Goal: Task Accomplishment & Management: Complete application form

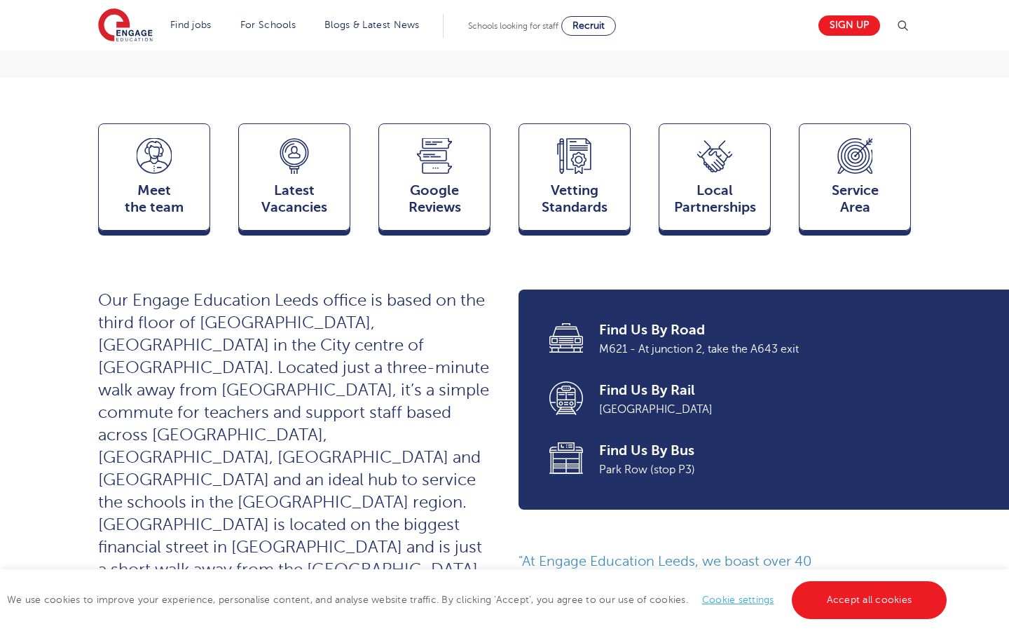
scroll to position [327, 0]
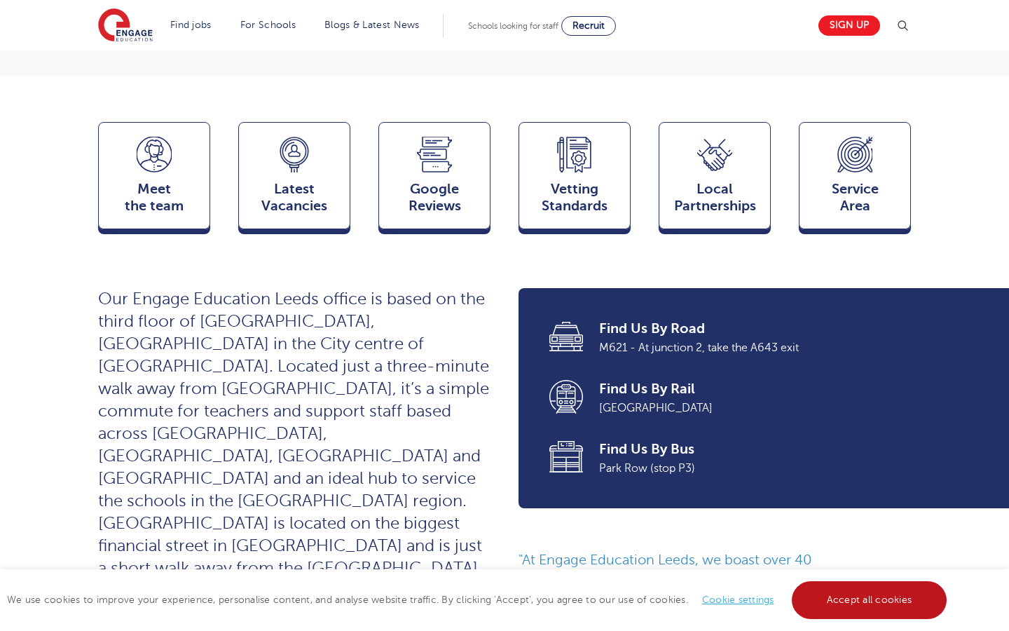
click at [906, 596] on link "Accept all cookies" at bounding box center [870, 600] width 156 height 38
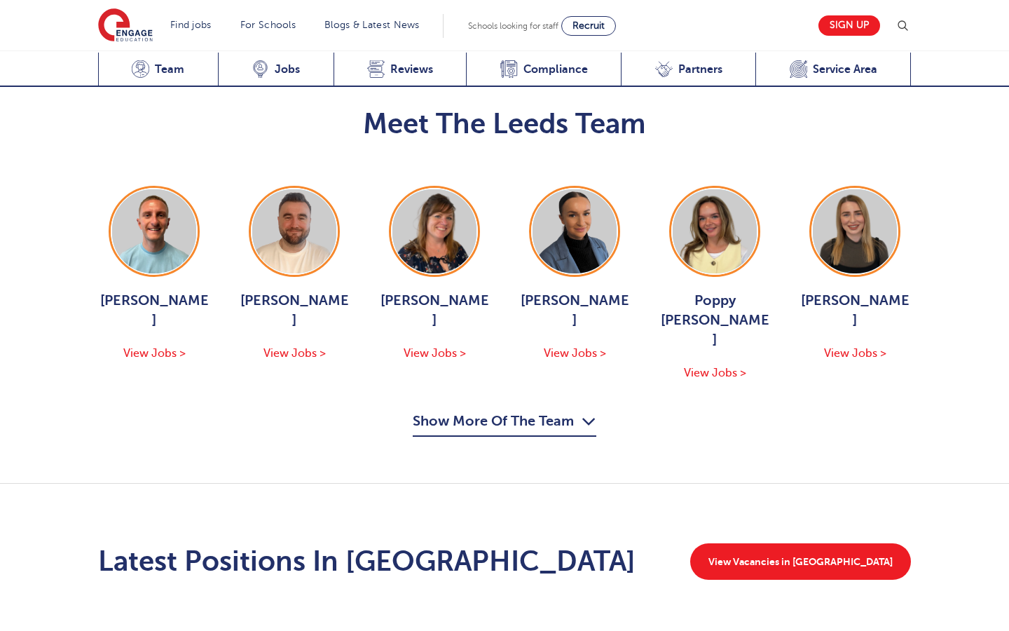
scroll to position [1620, 0]
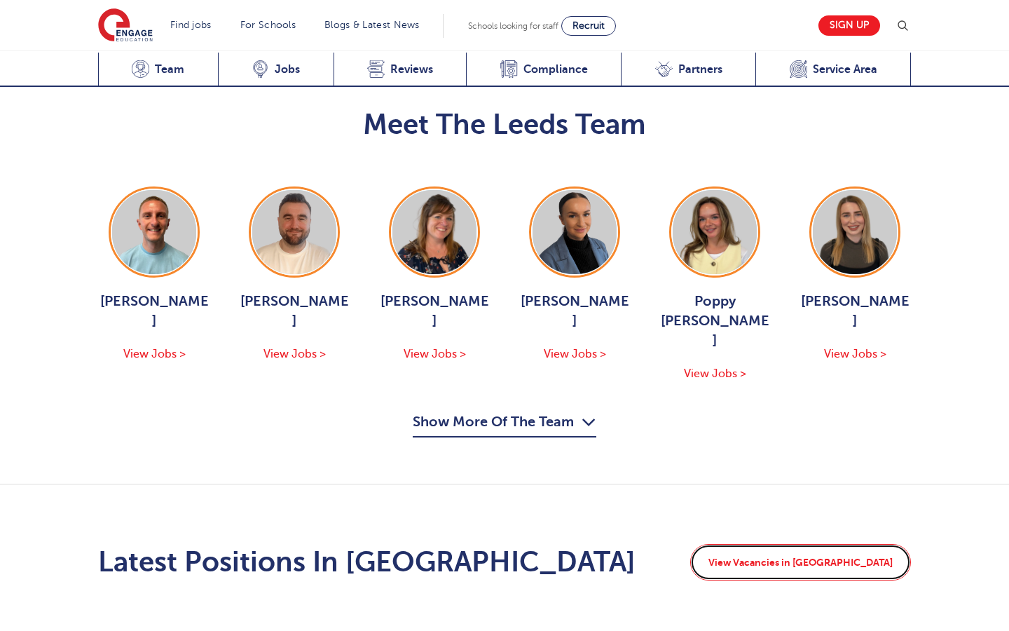
click at [801, 544] on link "View Vacancies in Leeds" at bounding box center [800, 562] width 221 height 36
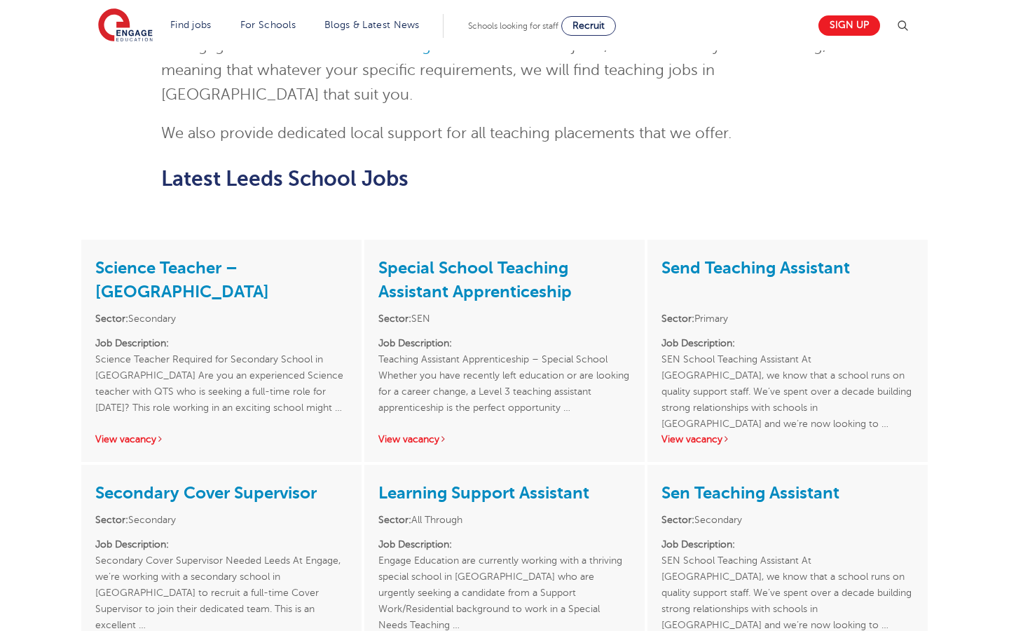
scroll to position [1744, 0]
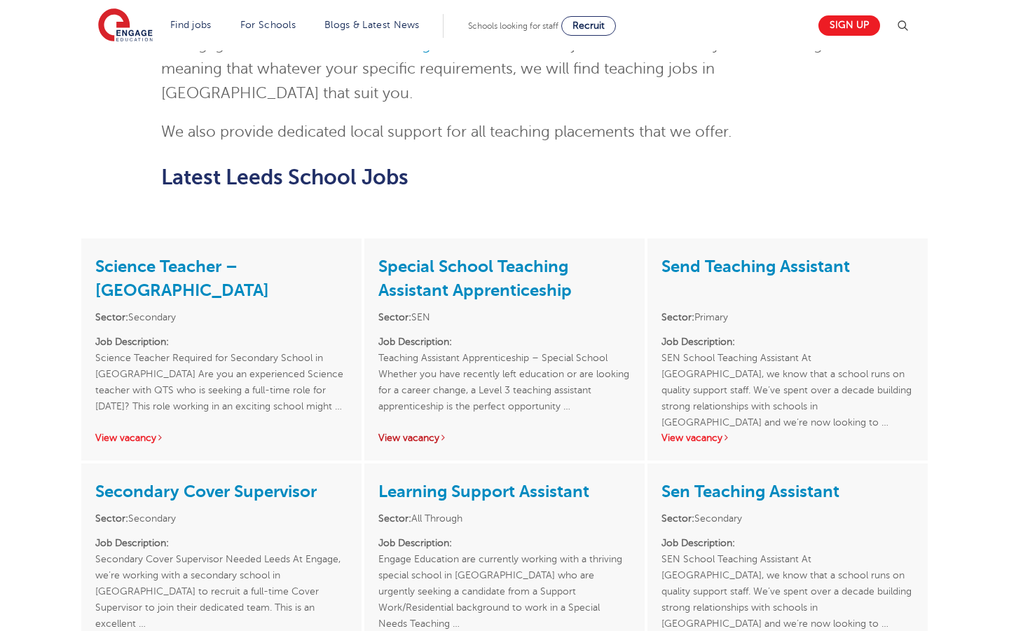
click at [426, 432] on link "View vacancy" at bounding box center [412, 437] width 69 height 11
click at [680, 432] on link "View vacancy" at bounding box center [696, 437] width 69 height 11
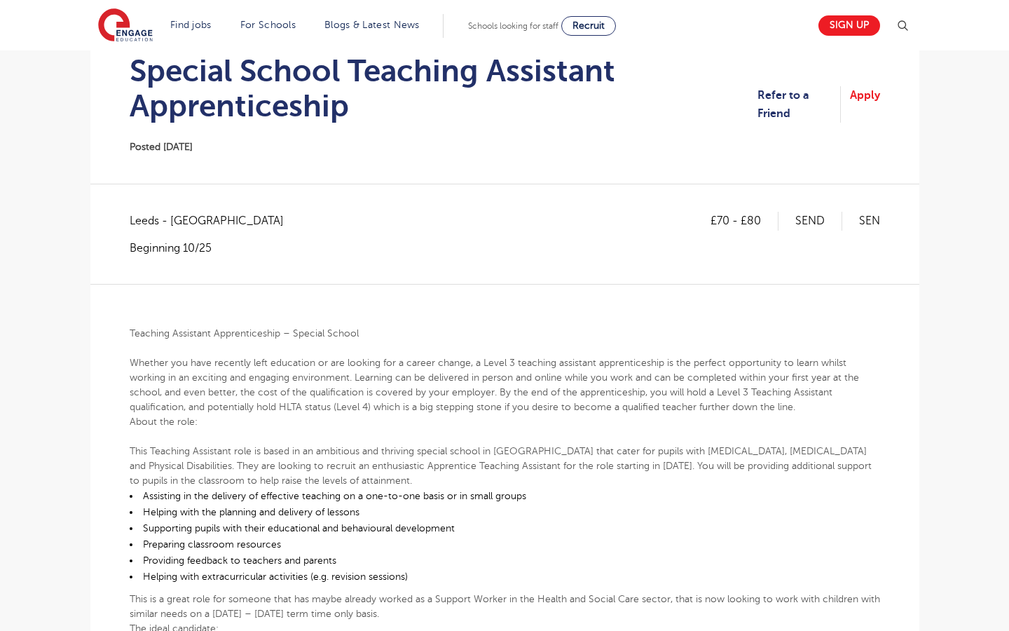
scroll to position [155, 0]
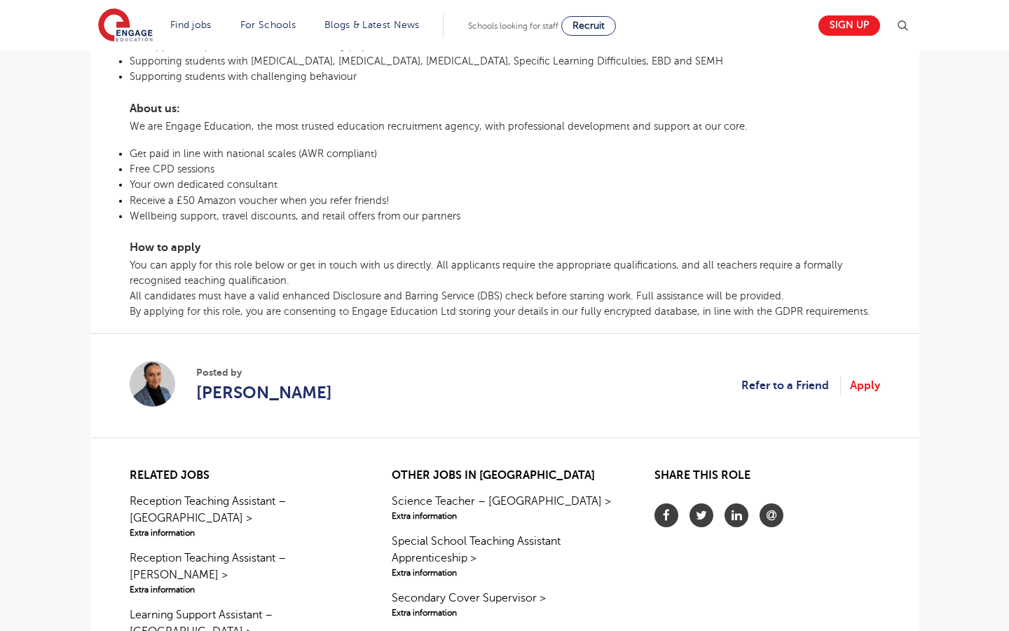
scroll to position [704, 0]
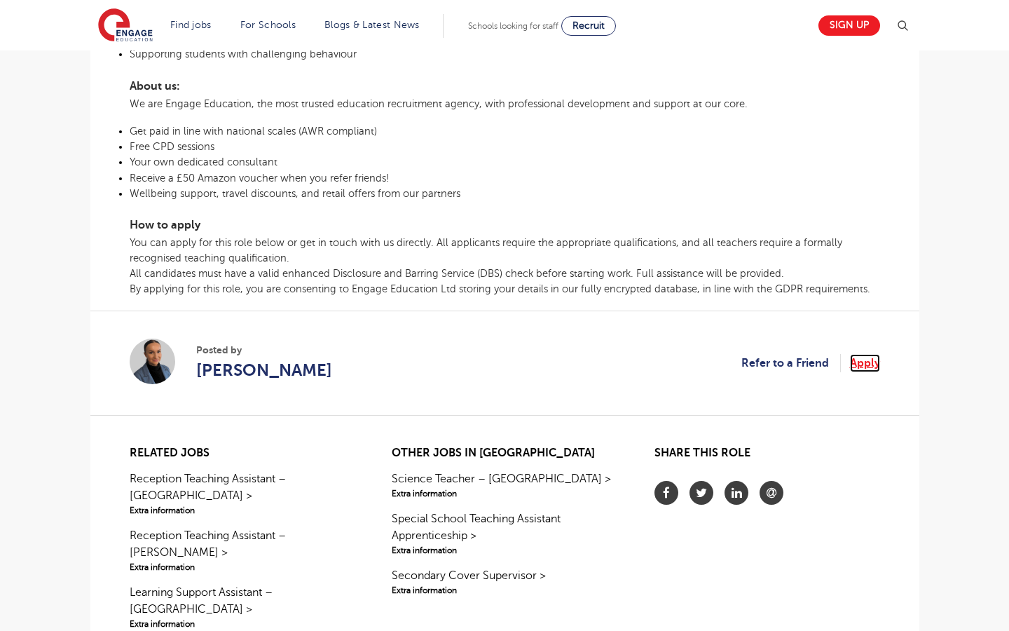
click at [863, 367] on link "Apply" at bounding box center [865, 363] width 30 height 18
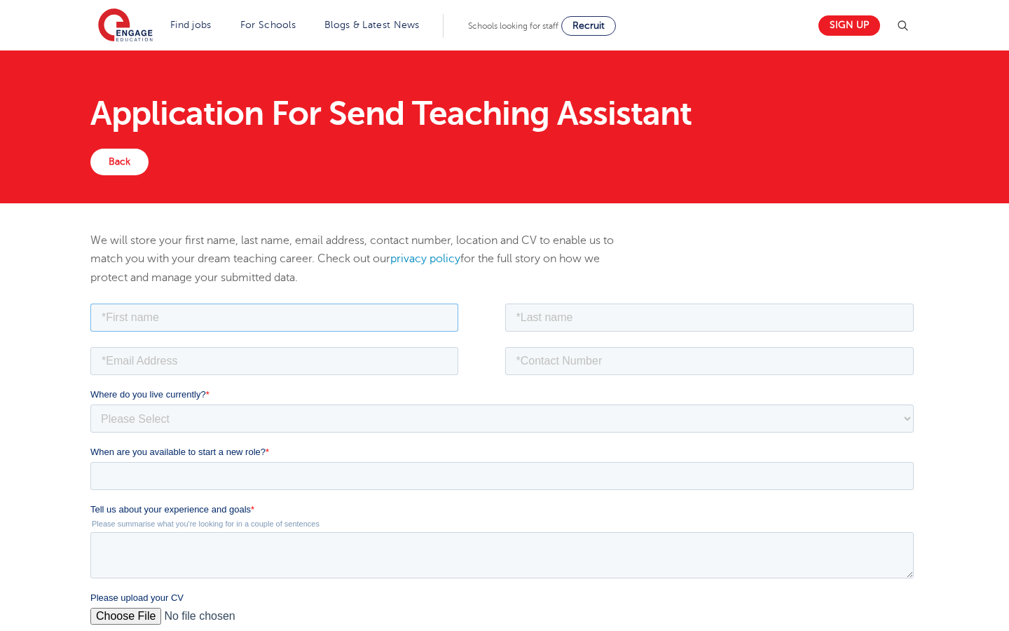
click at [324, 328] on input "text" at bounding box center [274, 317] width 368 height 28
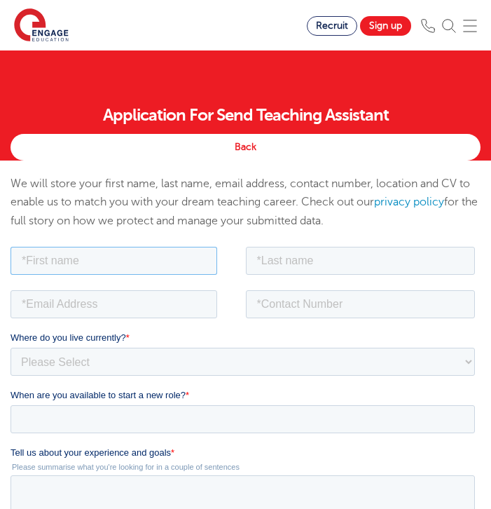
click at [149, 257] on input "text" at bounding box center [114, 260] width 207 height 28
type input "Olivia"
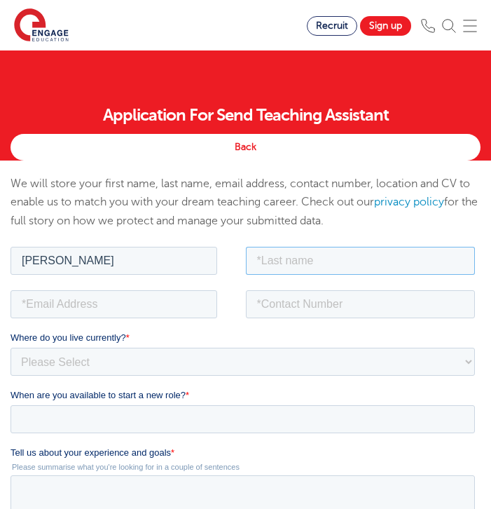
type input "Pearce"
type input "o.pearce18@gmail.com"
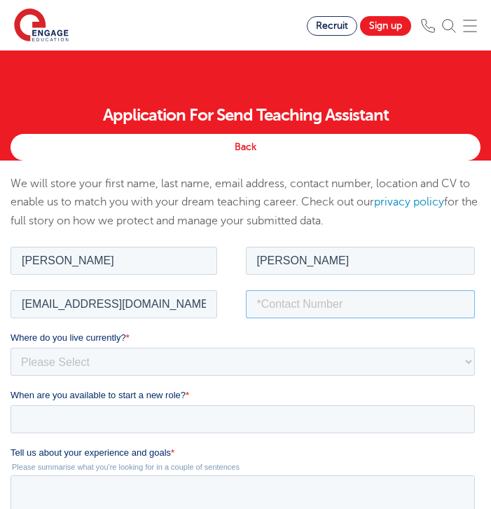
type input "07843149203"
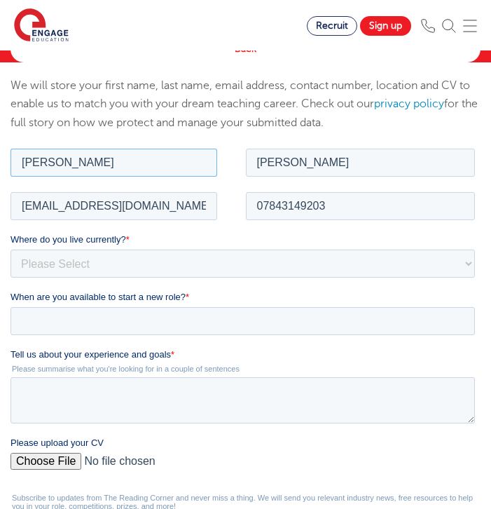
scroll to position [99, 0]
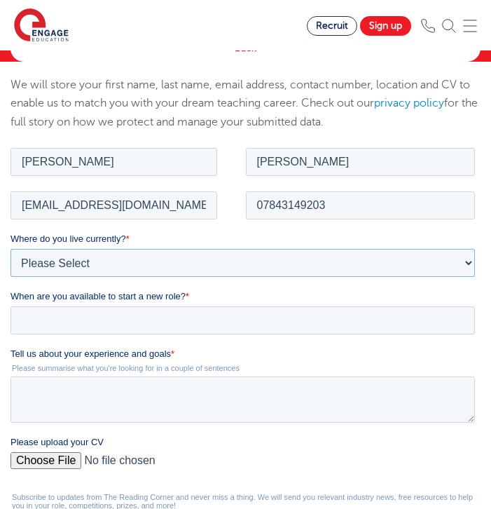
click at [153, 261] on select "Please Select UK Canada Ireland Australia New Zealand Europe USA South Africa J…" at bounding box center [243, 262] width 465 height 28
select select "UK"
click at [11, 248] on select "Please Select UK Canada Ireland Australia New Zealand Europe USA South Africa J…" at bounding box center [243, 262] width 465 height 28
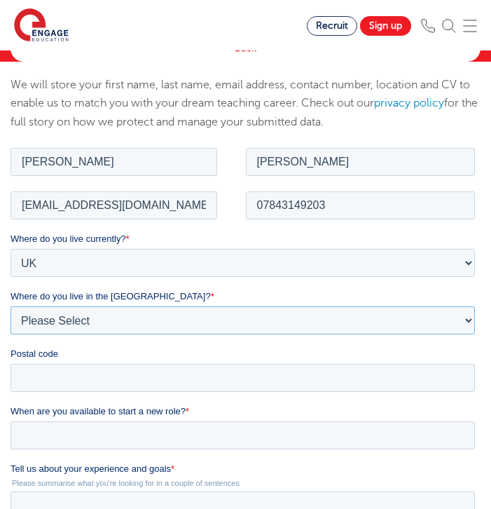
click at [127, 333] on select "Please Select Overseas Barnsley Bedfordshire Berkshire Bournemouth Bracknell Fo…" at bounding box center [243, 320] width 465 height 28
select select "Leeds"
click at [11, 306] on select "Please Select Overseas Barnsley Bedfordshire Berkshire Bournemouth Bracknell Fo…" at bounding box center [243, 320] width 465 height 28
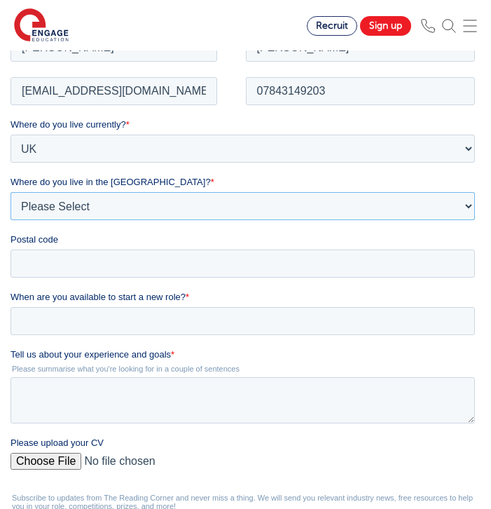
scroll to position [214, 0]
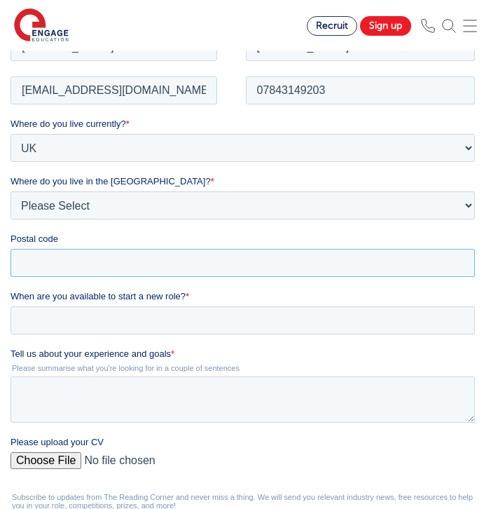
click at [107, 264] on input "Postal code" at bounding box center [243, 262] width 465 height 28
type input "LS2 7PF"
click at [100, 325] on input "When are you available to start a new role? *" at bounding box center [243, 320] width 465 height 28
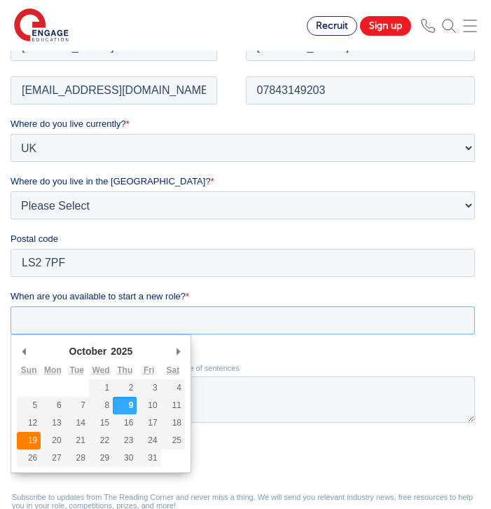
type div "2025-10-19"
type input "2025/10/19"
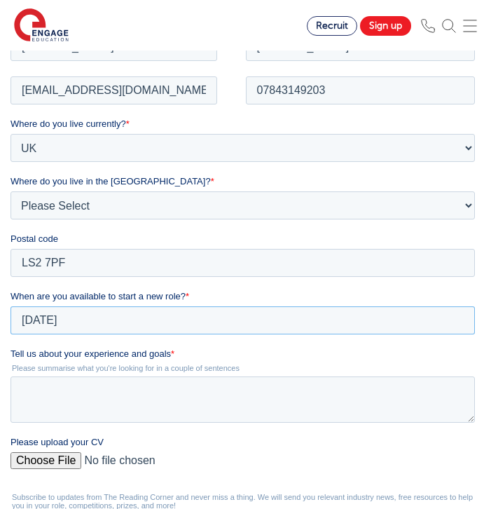
click at [55, 330] on input "2025/10/19" at bounding box center [243, 320] width 465 height 28
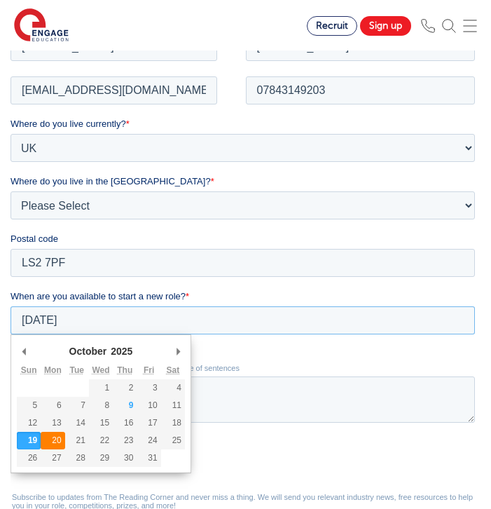
type div "2025-10-20"
type input "2025/10/20"
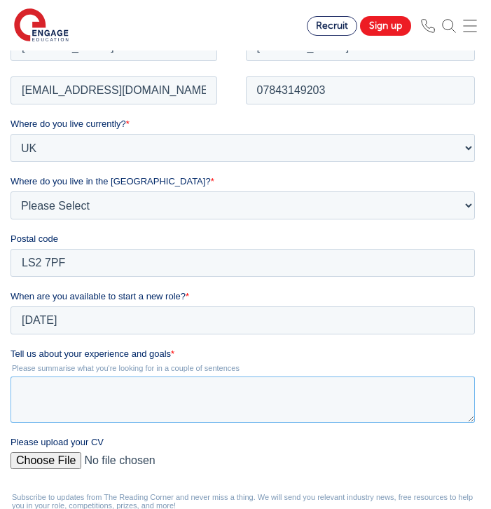
click at [67, 409] on textarea "Tell us about your experience and goals *" at bounding box center [243, 399] width 465 height 46
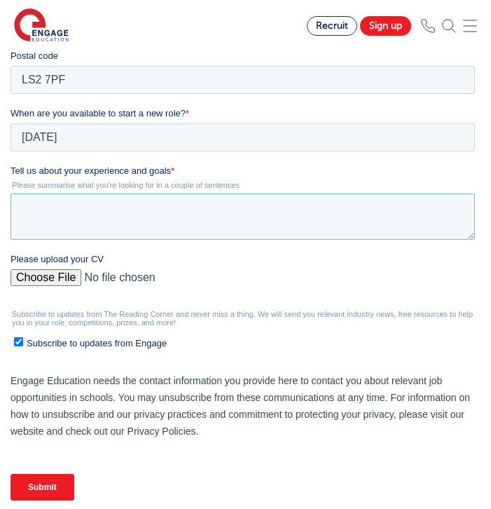
scroll to position [398, 0]
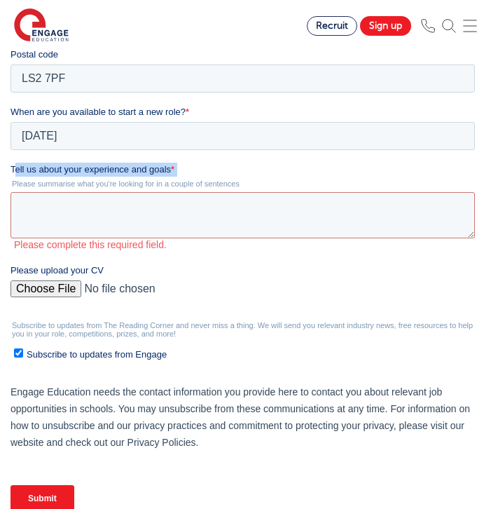
drag, startPoint x: 14, startPoint y: 170, endPoint x: 232, endPoint y: 177, distance: 218.1
click at [233, 177] on div "Tell us about your experience and goals * Please summarise what you're looking …" at bounding box center [246, 207] width 470 height 88
click at [165, 174] on span "Tell us about your experience and goals" at bounding box center [91, 169] width 160 height 11
click at [165, 192] on textarea "Tell us about your experience and goals *" at bounding box center [243, 215] width 465 height 46
drag, startPoint x: 192, startPoint y: 174, endPoint x: -3, endPoint y: 172, distance: 194.8
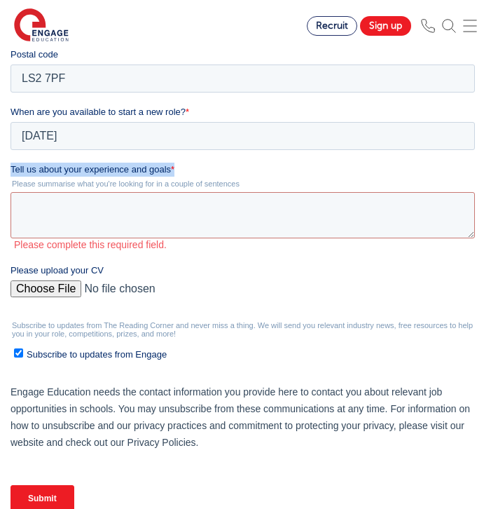
click at [11, 172] on html "Job Position Job Sector Job ID Job Number Job Owner Olivia Pearce o.pearce18@gm…" at bounding box center [246, 191] width 470 height 690
copy label "Tell us about your experience and goals *"
click at [181, 219] on textarea "Tell us about your experience and goals *" at bounding box center [243, 215] width 465 height 46
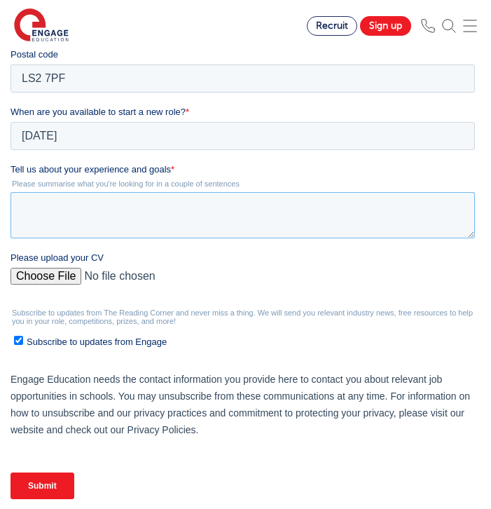
paste textarea "I’m a Psychology graduate with experience in communication, organisation, and t…"
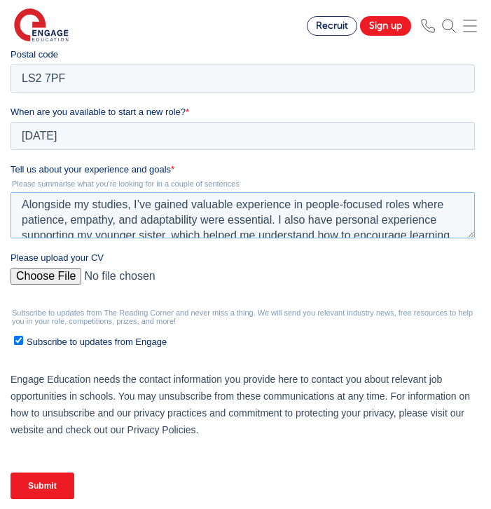
scroll to position [76, 0]
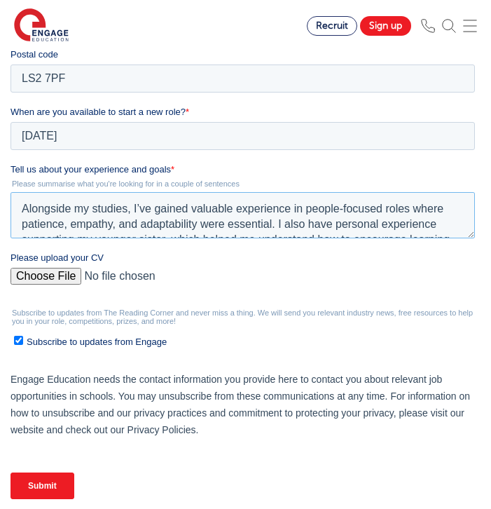
click at [345, 208] on textarea "I’m a Psychology graduate with experience in communication, organisation, and t…" at bounding box center [243, 215] width 465 height 46
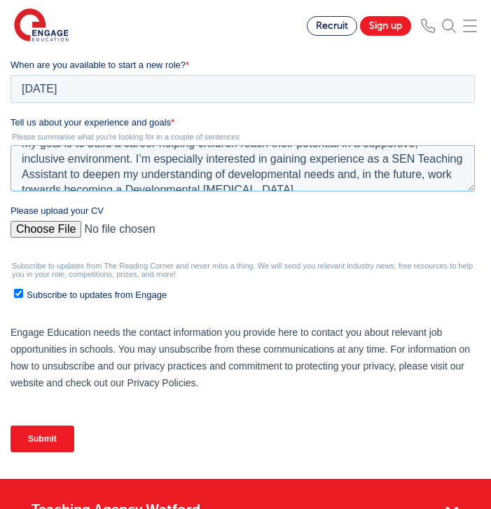
scroll to position [185, 0]
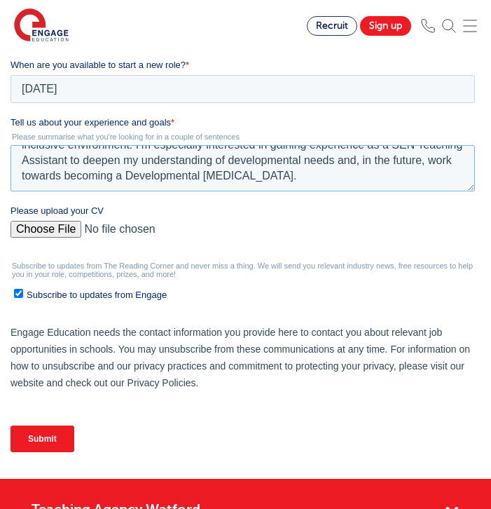
type textarea "I’m a Psychology graduate with experience in communication, organisation, and t…"
click at [31, 231] on input "Please upload your CV" at bounding box center [243, 235] width 465 height 28
type input "C:\fakepath\Teaching Assistant.pdf"
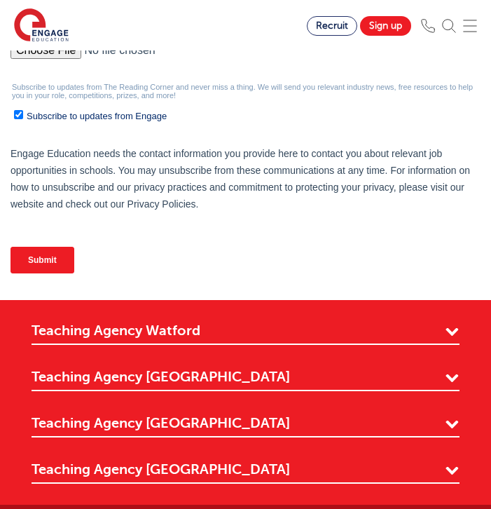
scroll to position [626, 0]
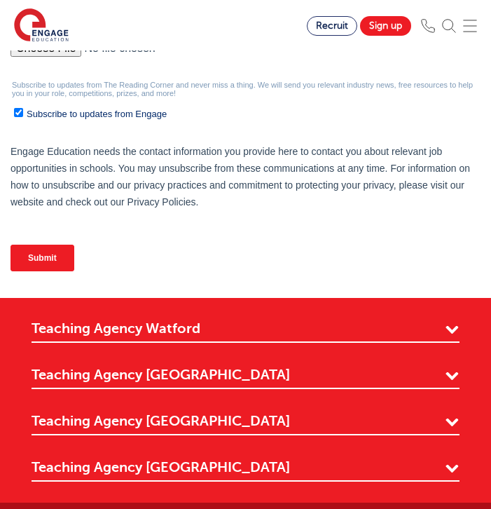
click at [48, 254] on input "Submit" at bounding box center [43, 258] width 64 height 27
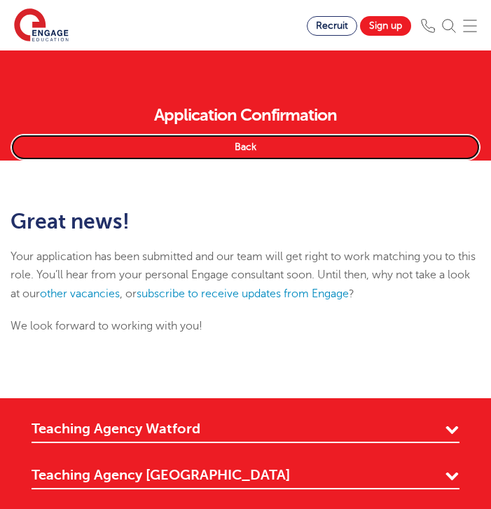
click at [258, 144] on link "Back" at bounding box center [246, 147] width 470 height 27
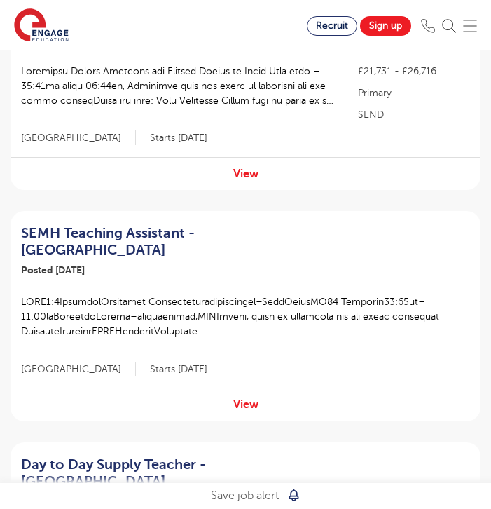
scroll to position [465, 0]
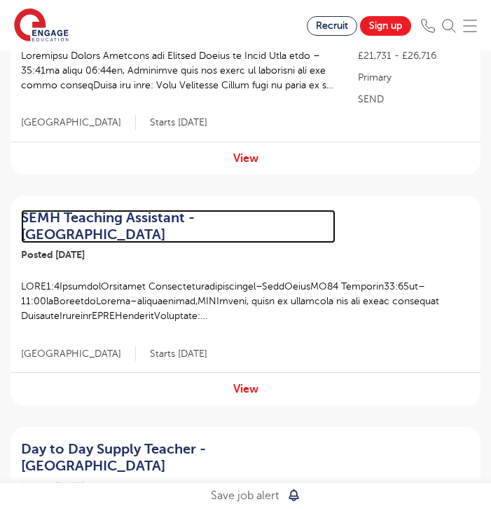
click at [165, 210] on h2 "SEMH Teaching Assistant - Leeds" at bounding box center [178, 227] width 315 height 34
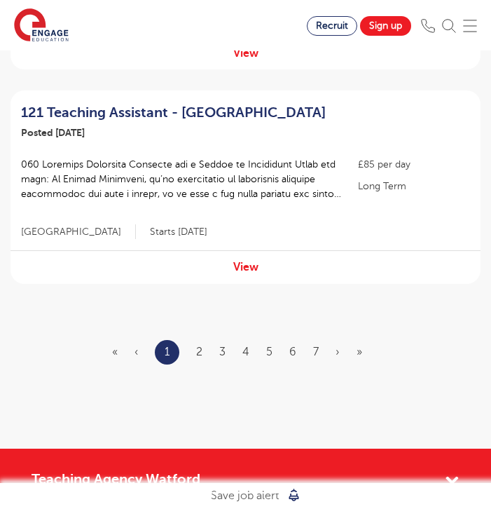
scroll to position [2100, 0]
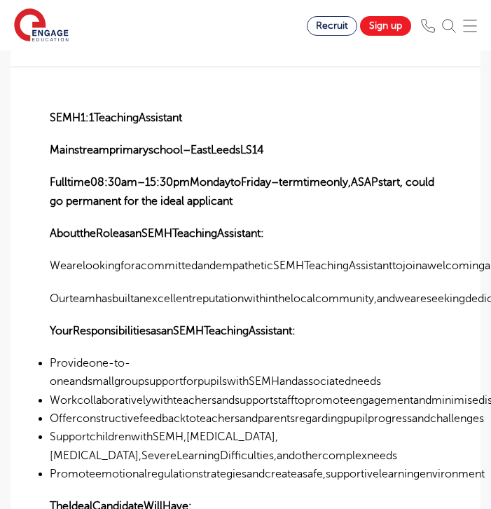
scroll to position [442, 0]
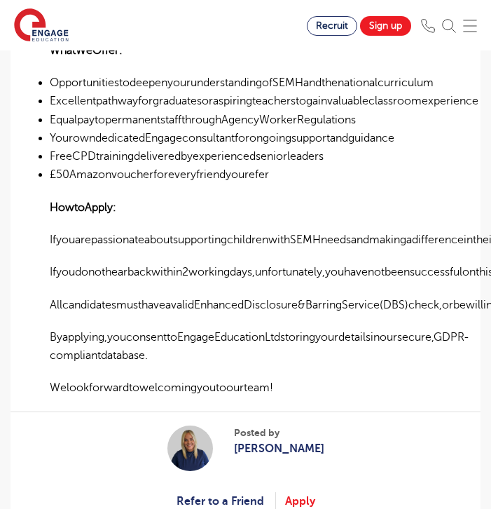
scroll to position [1034, 0]
